Goal: Transaction & Acquisition: Download file/media

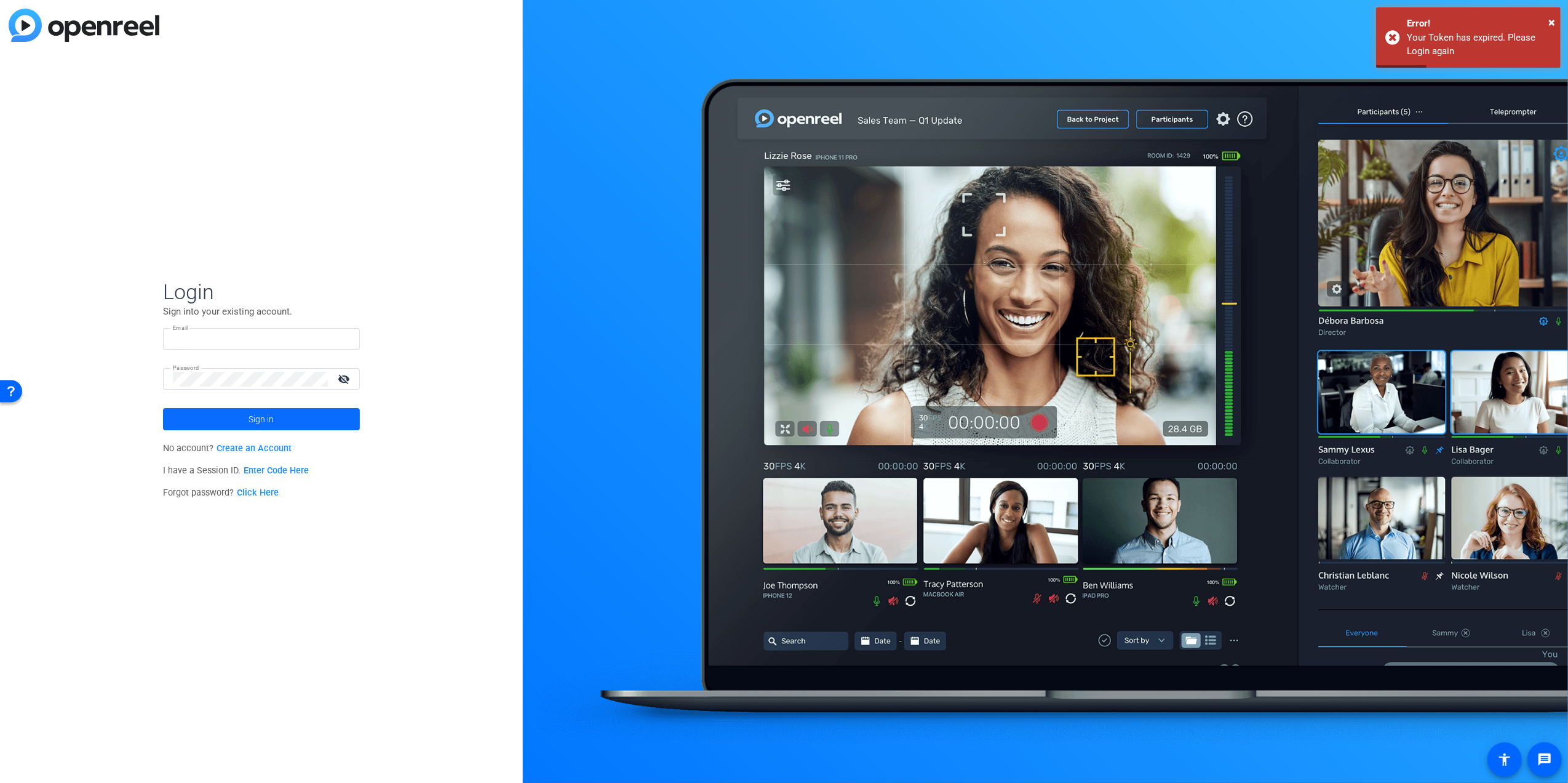
type input "[PERSON_NAME][EMAIL_ADDRESS][DOMAIN_NAME]"
click at [254, 414] on span "Sign in" at bounding box center [261, 419] width 25 height 31
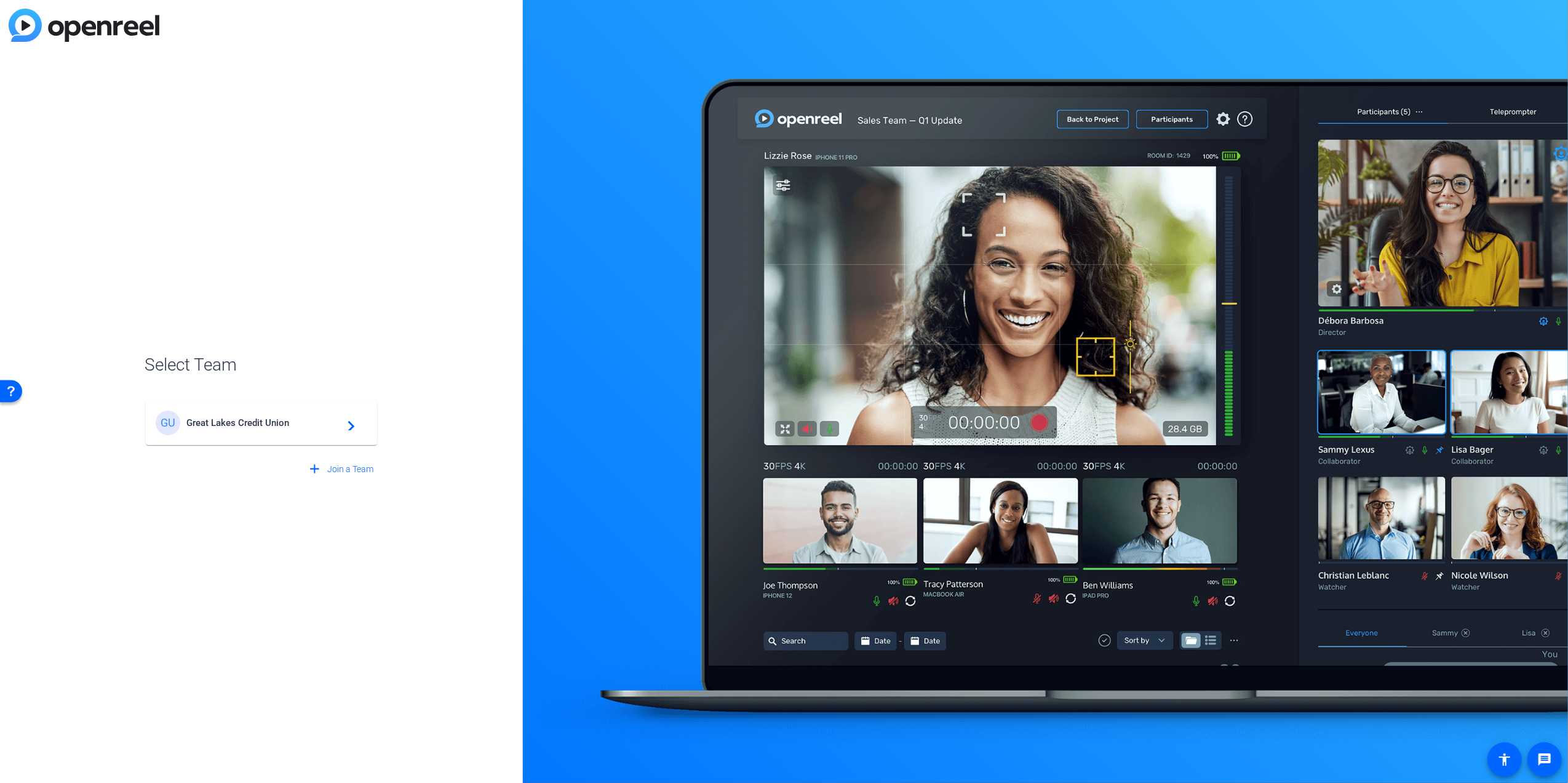
click at [276, 426] on span "Great Lakes Credit Union" at bounding box center [263, 423] width 154 height 11
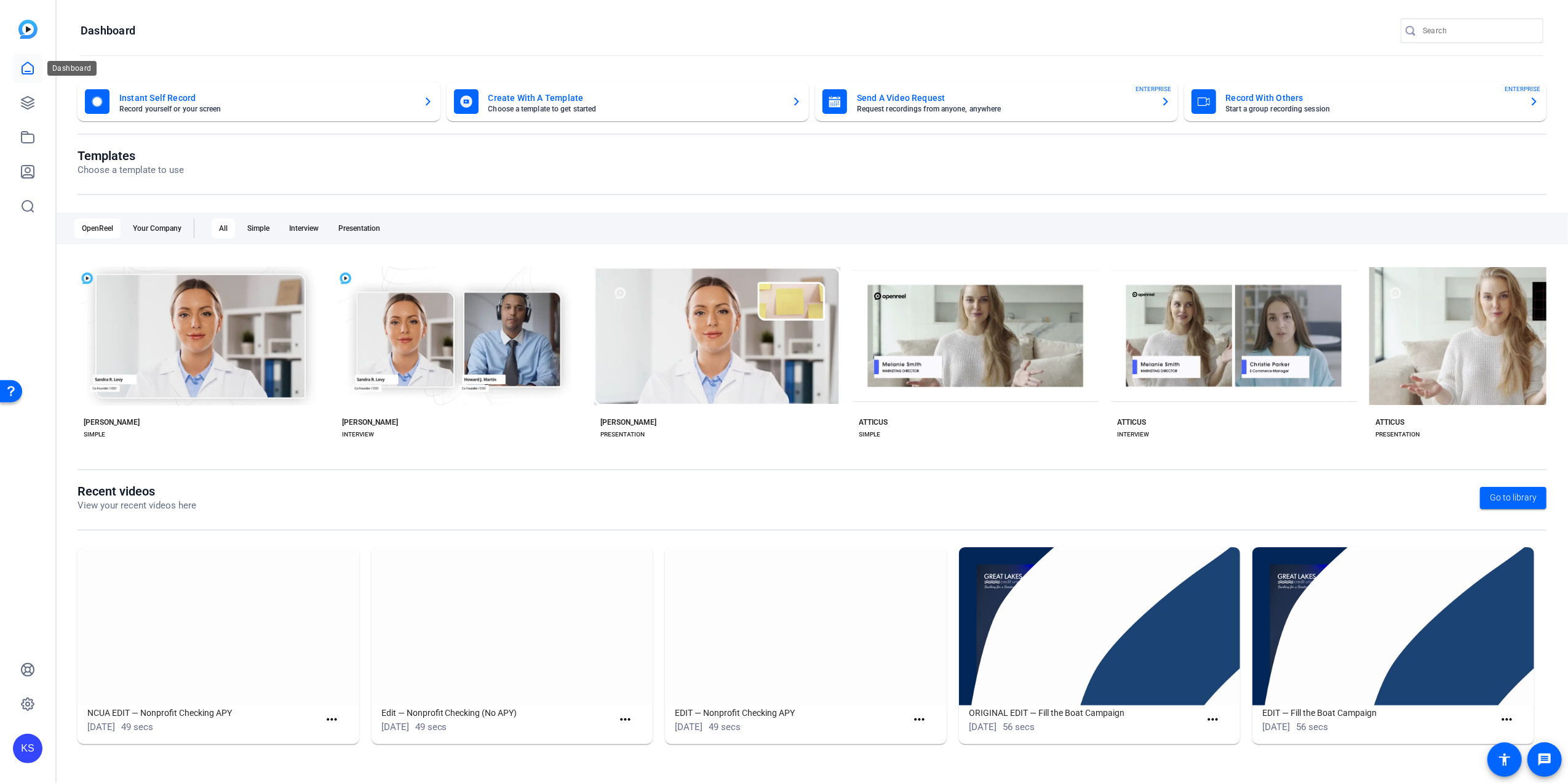
click at [23, 69] on icon at bounding box center [28, 69] width 15 height 15
click at [23, 103] on icon at bounding box center [27, 103] width 12 height 12
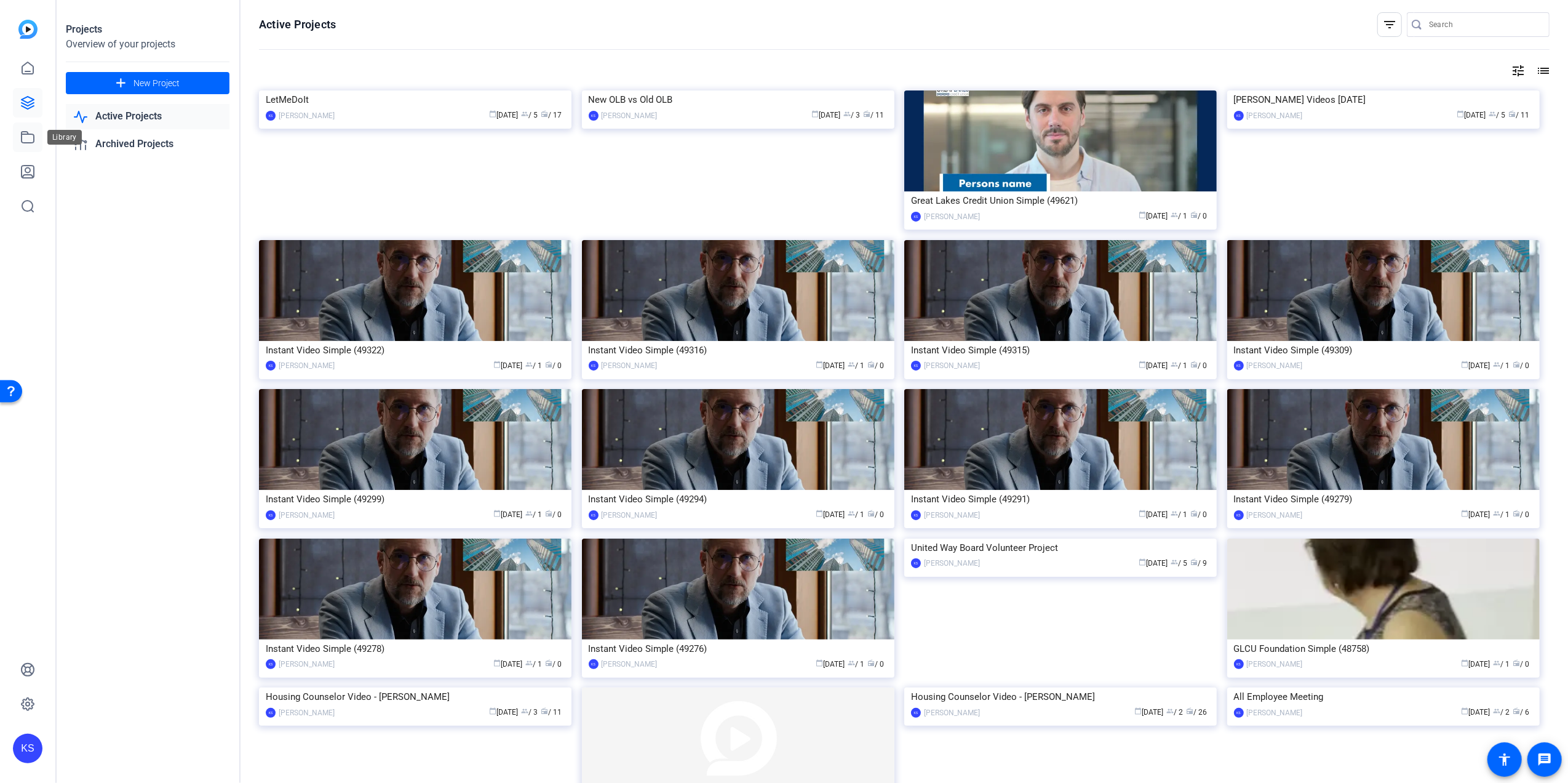
click at [32, 135] on icon at bounding box center [28, 137] width 15 height 15
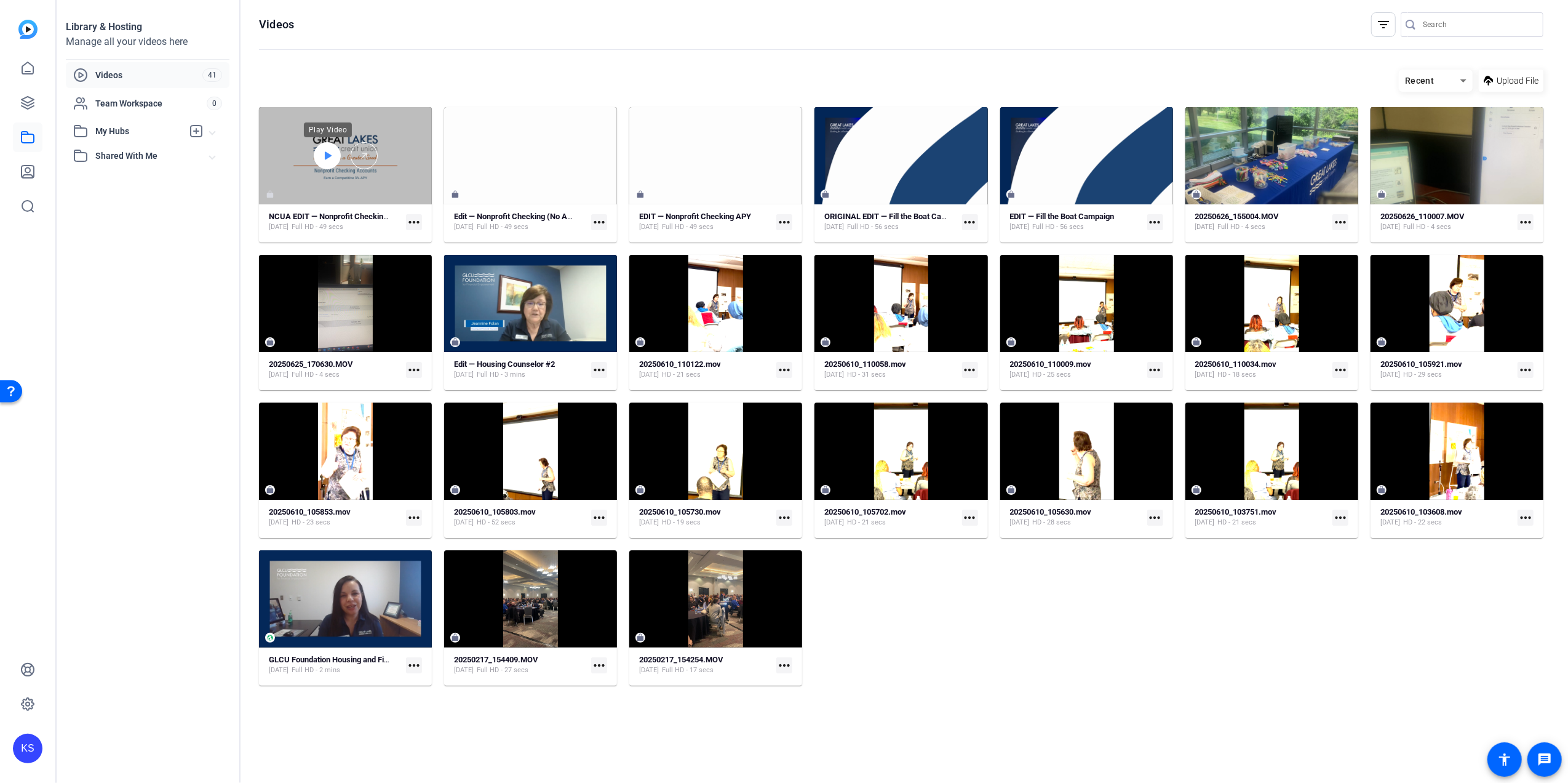
click at [330, 160] on icon at bounding box center [327, 156] width 10 height 15
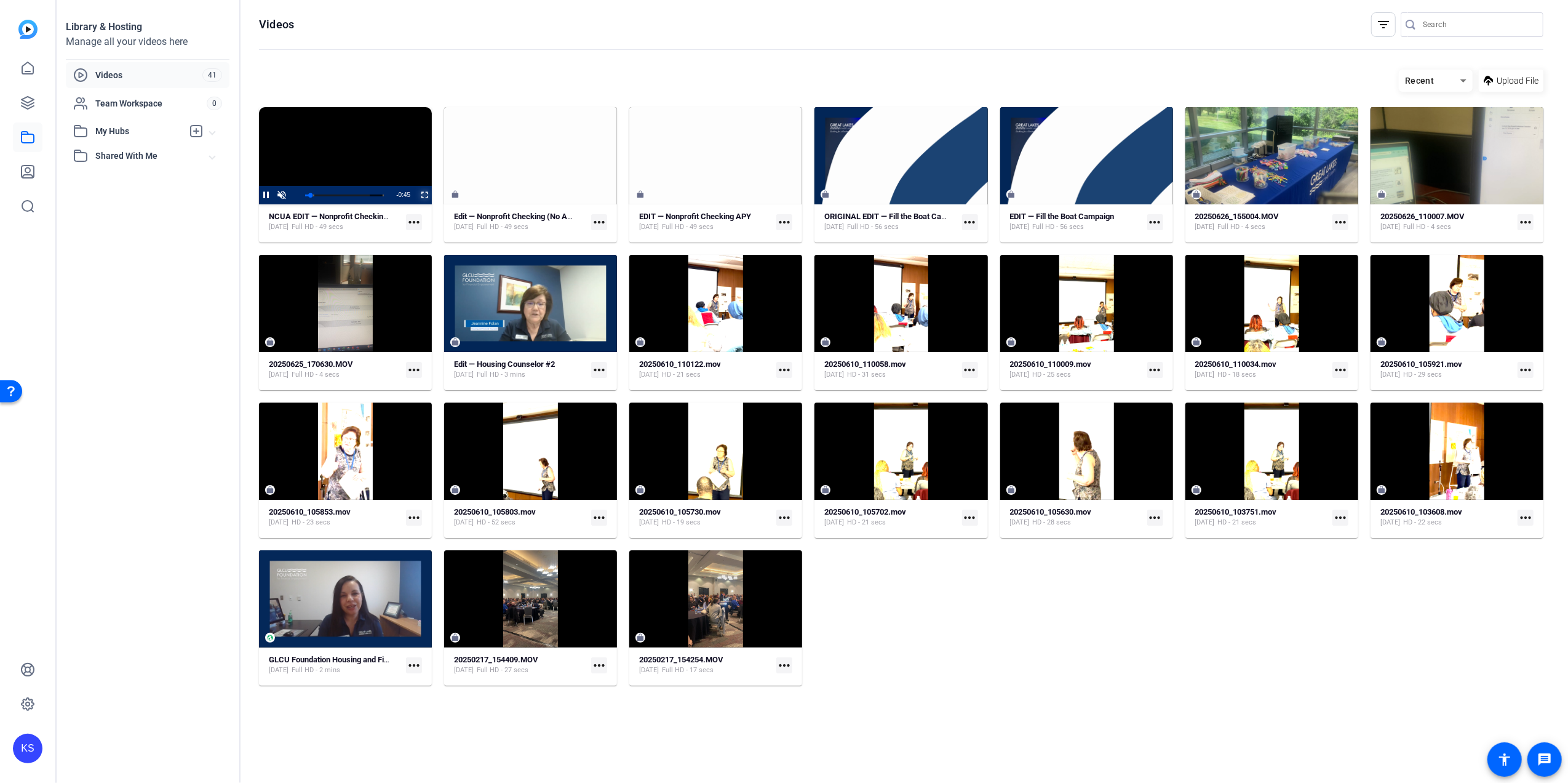
click at [417, 198] on span "Video Player" at bounding box center [417, 195] width 0 height 19
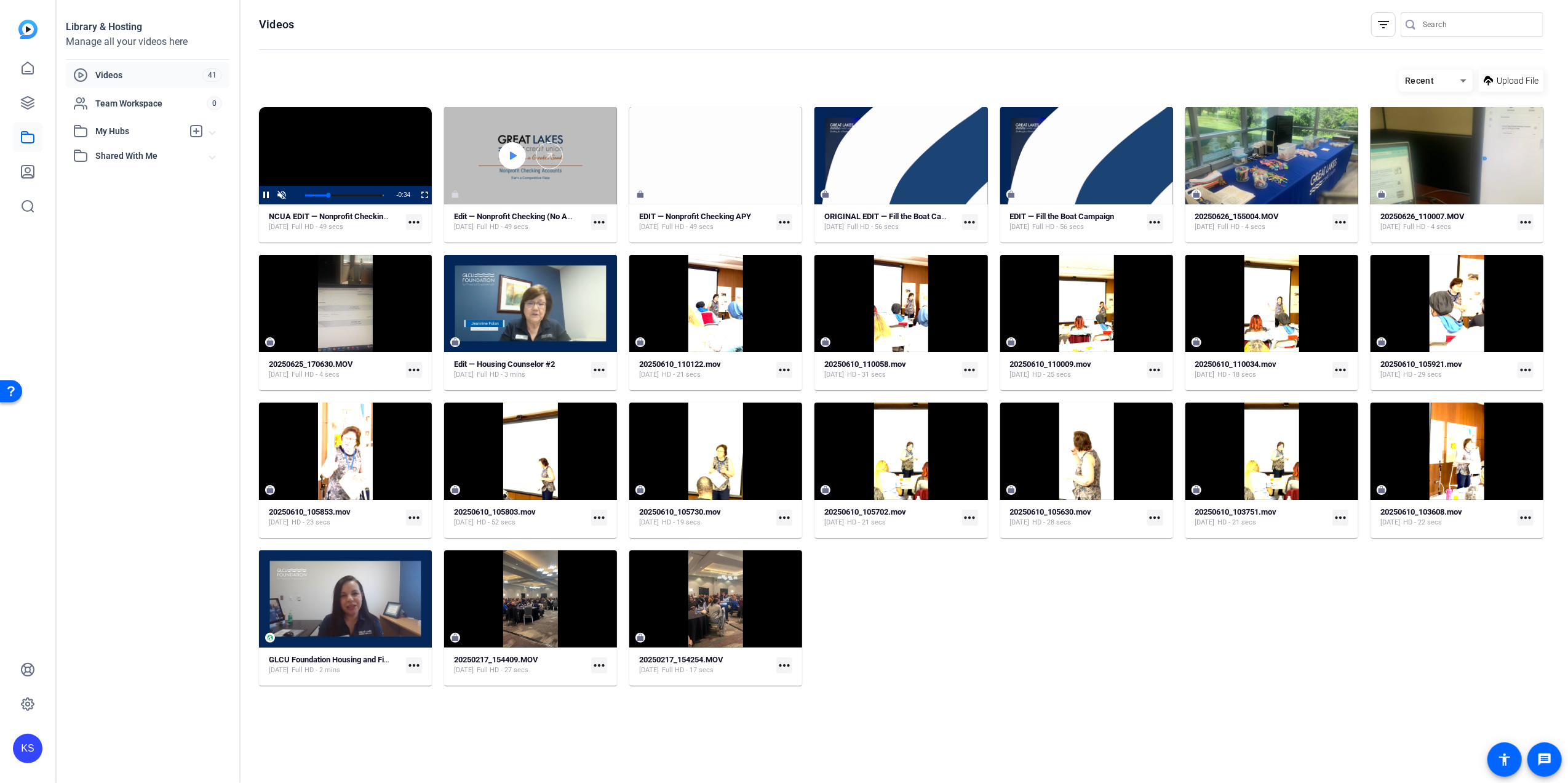
click at [512, 154] on icon at bounding box center [513, 156] width 7 height 8
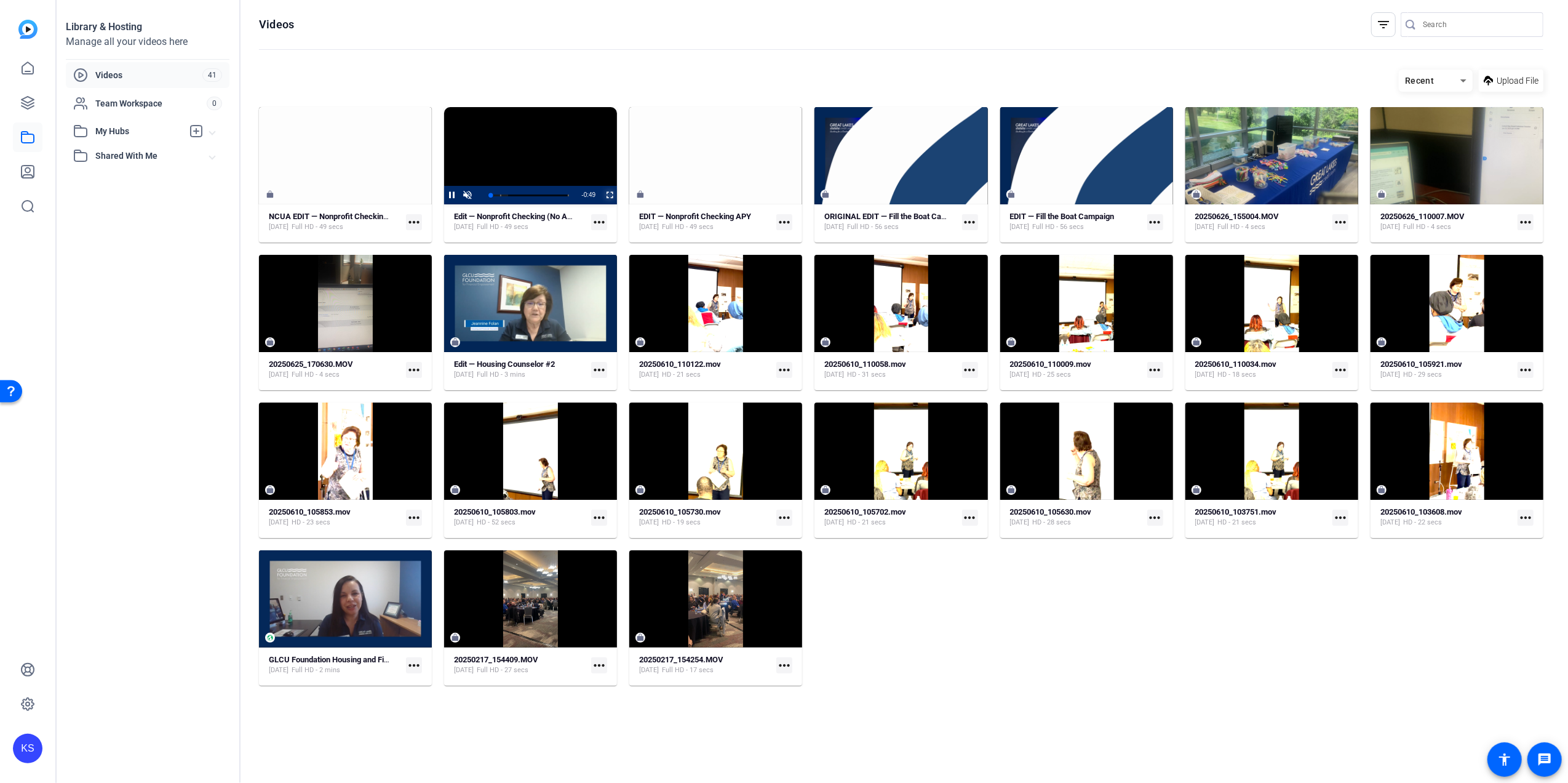
click at [602, 191] on span "Video Player" at bounding box center [602, 195] width 0 height 19
click at [416, 225] on mat-icon "more_horiz" at bounding box center [414, 222] width 16 height 16
click at [441, 272] on span "Download MP4" at bounding box center [443, 272] width 54 height 15
click at [599, 219] on mat-icon "more_horiz" at bounding box center [599, 222] width 16 height 16
click at [614, 270] on span "Download MP4" at bounding box center [628, 272] width 54 height 15
